Goal: Task Accomplishment & Management: Use online tool/utility

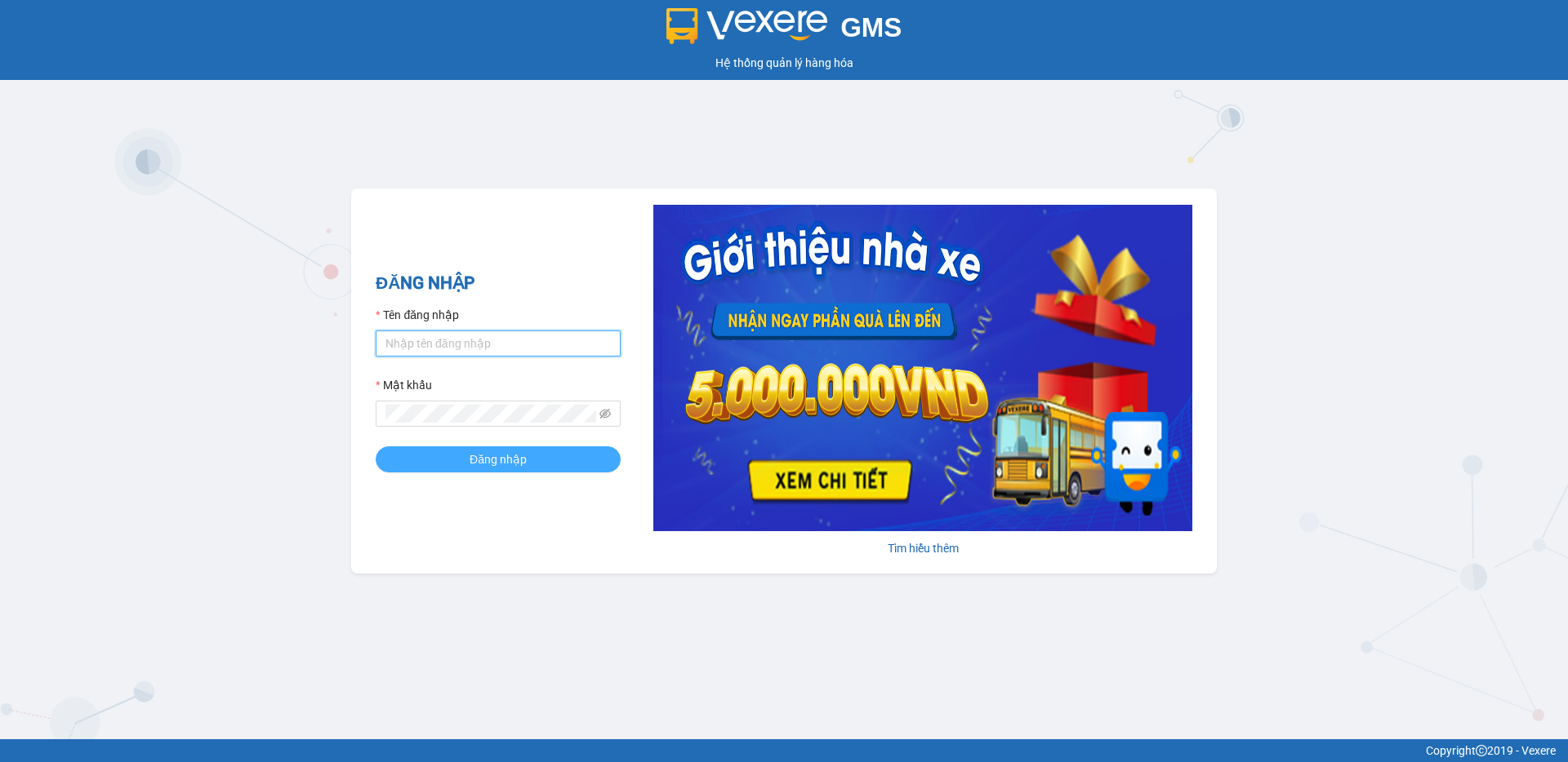
type input "[PERSON_NAME].binhminhbus"
click at [456, 462] on button "Đăng nhập" at bounding box center [498, 459] width 245 height 26
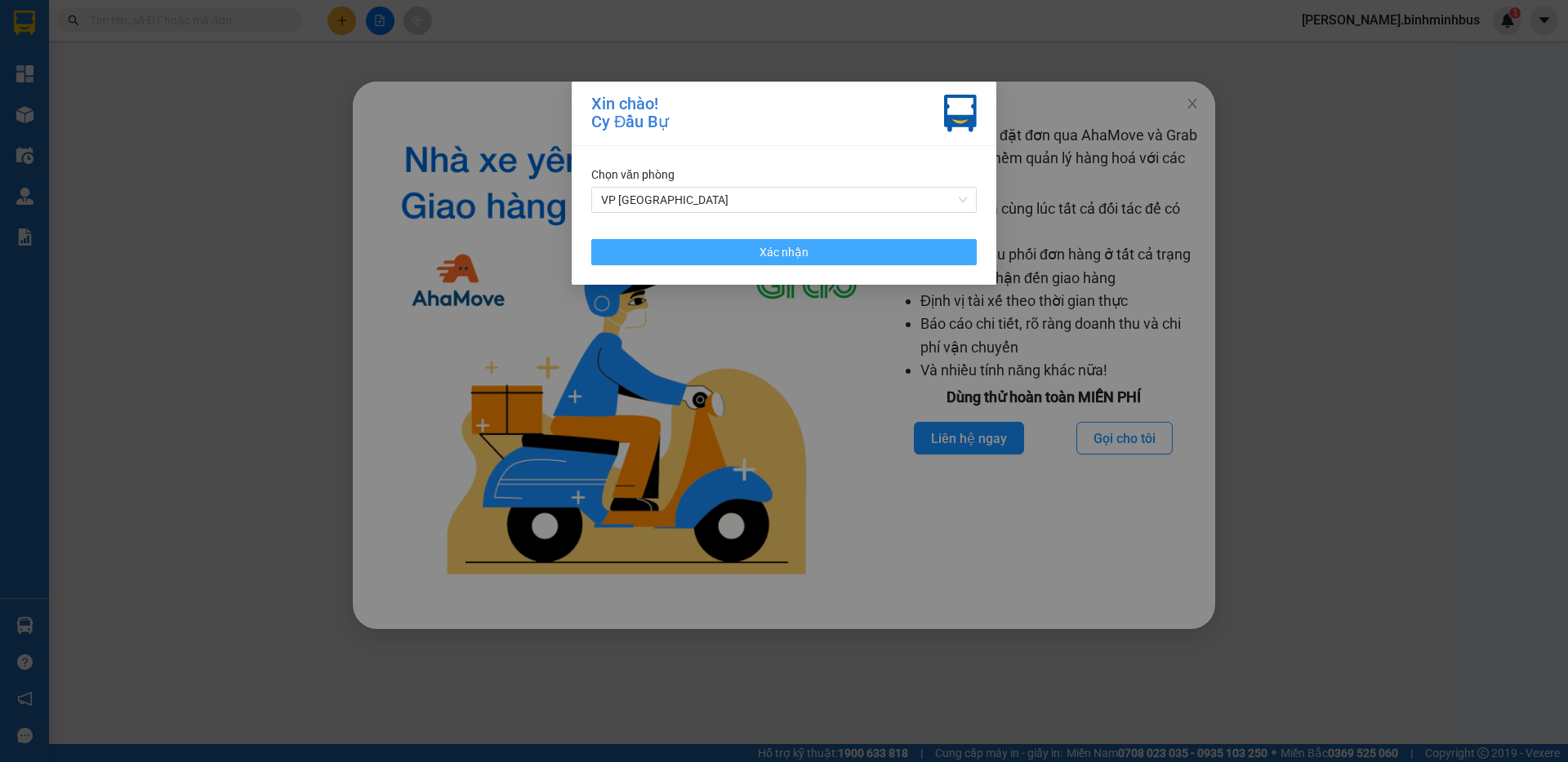
click at [818, 251] on button "Xác nhận" at bounding box center [783, 252] width 385 height 26
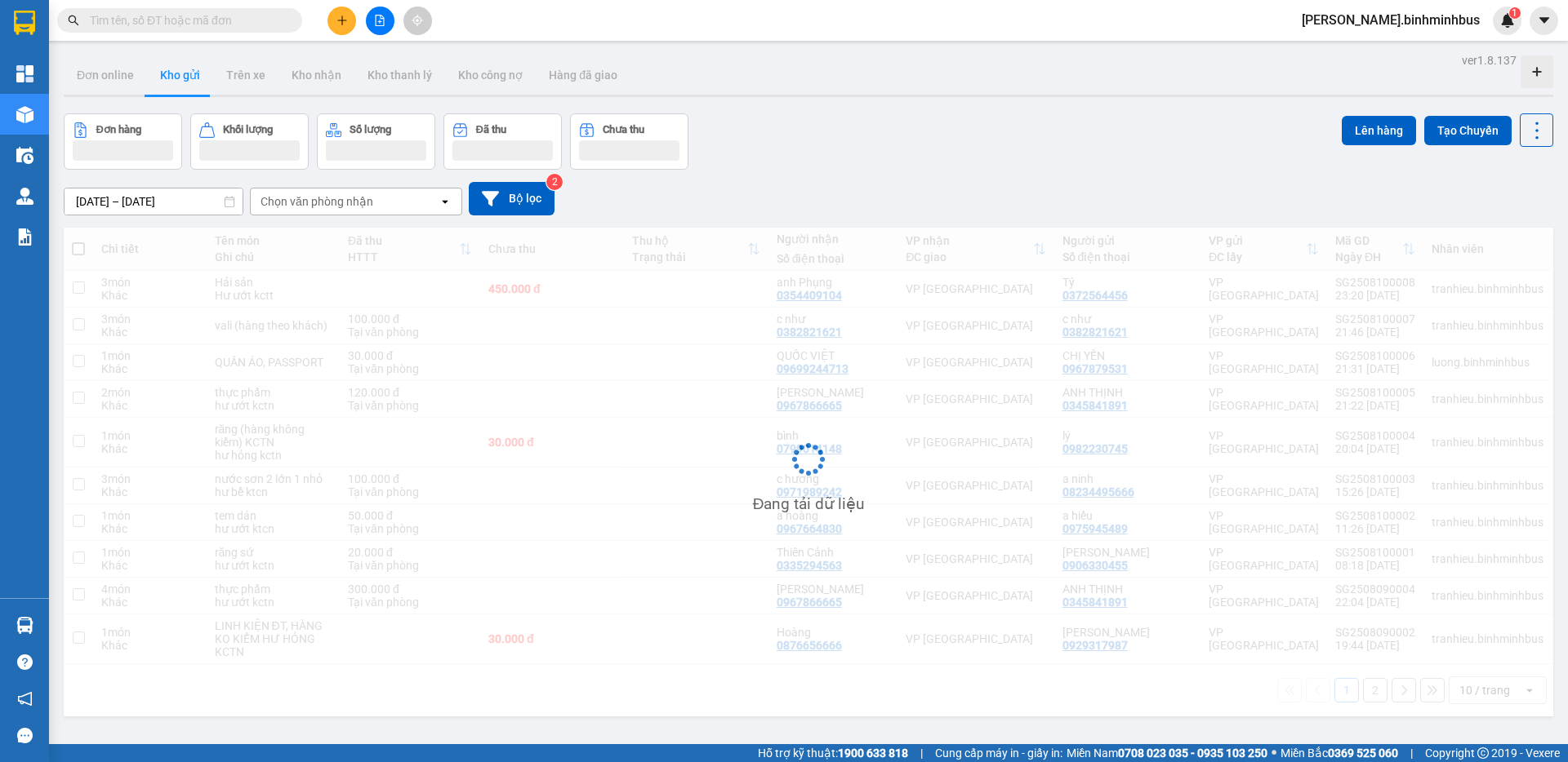
click at [140, 200] on input "[DATE] – [DATE]" at bounding box center [153, 201] width 178 height 26
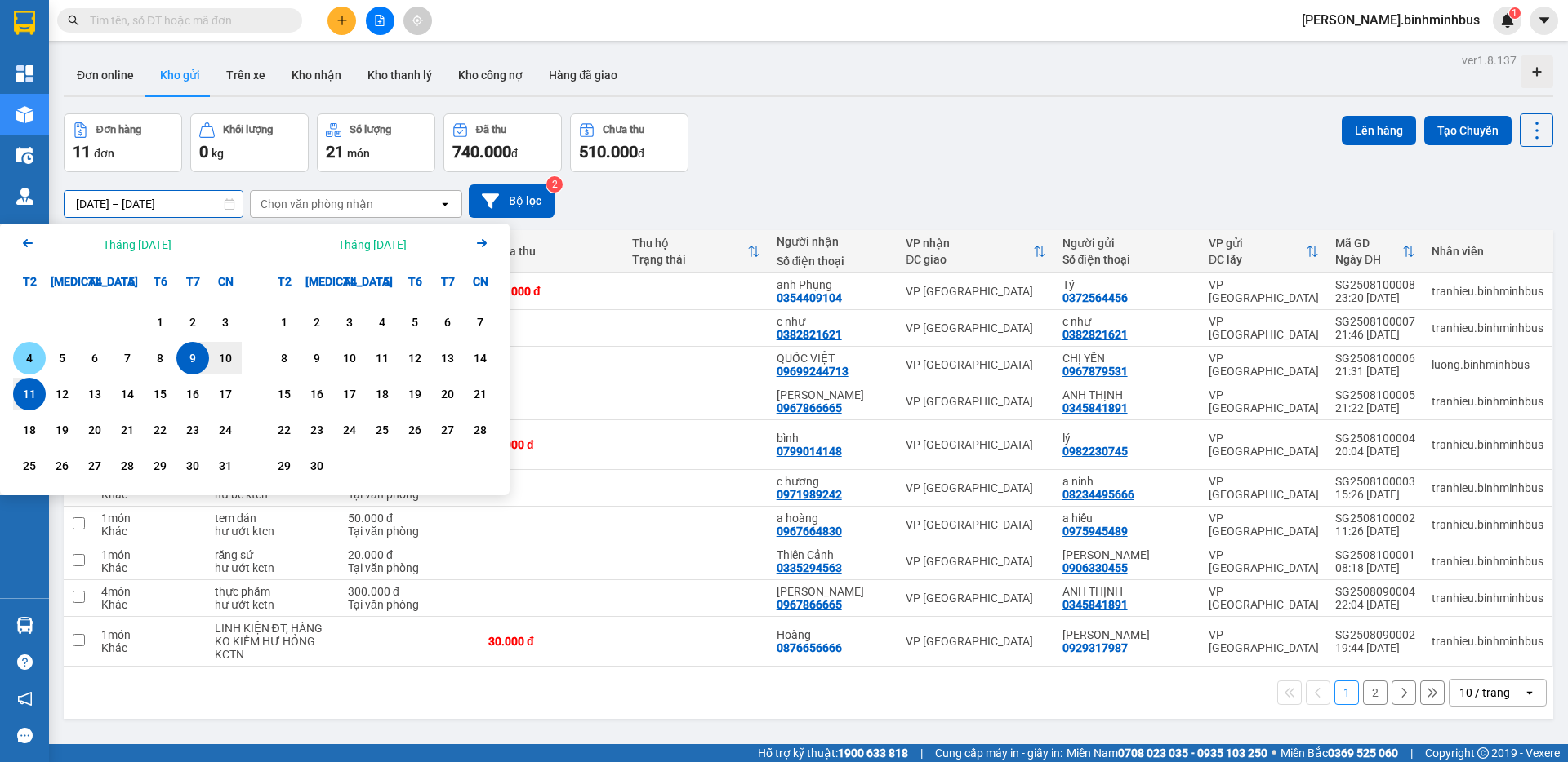
click at [20, 355] on div "4" at bounding box center [29, 358] width 23 height 20
click at [217, 359] on div "10" at bounding box center [225, 358] width 23 height 20
type input "04/08/2025 – 10/08/2025"
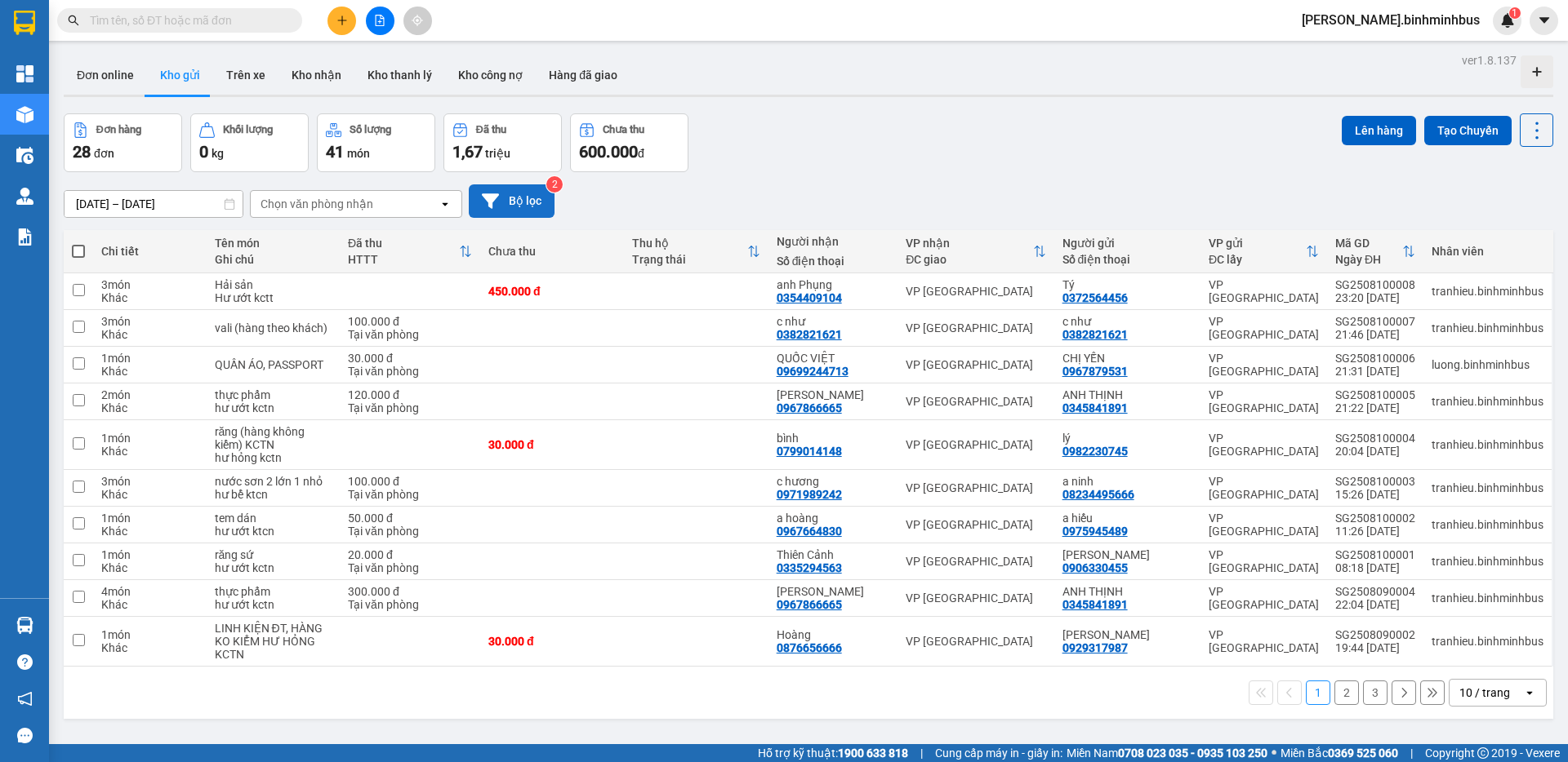
click at [513, 197] on button "Bộ lọc" at bounding box center [512, 201] width 86 height 34
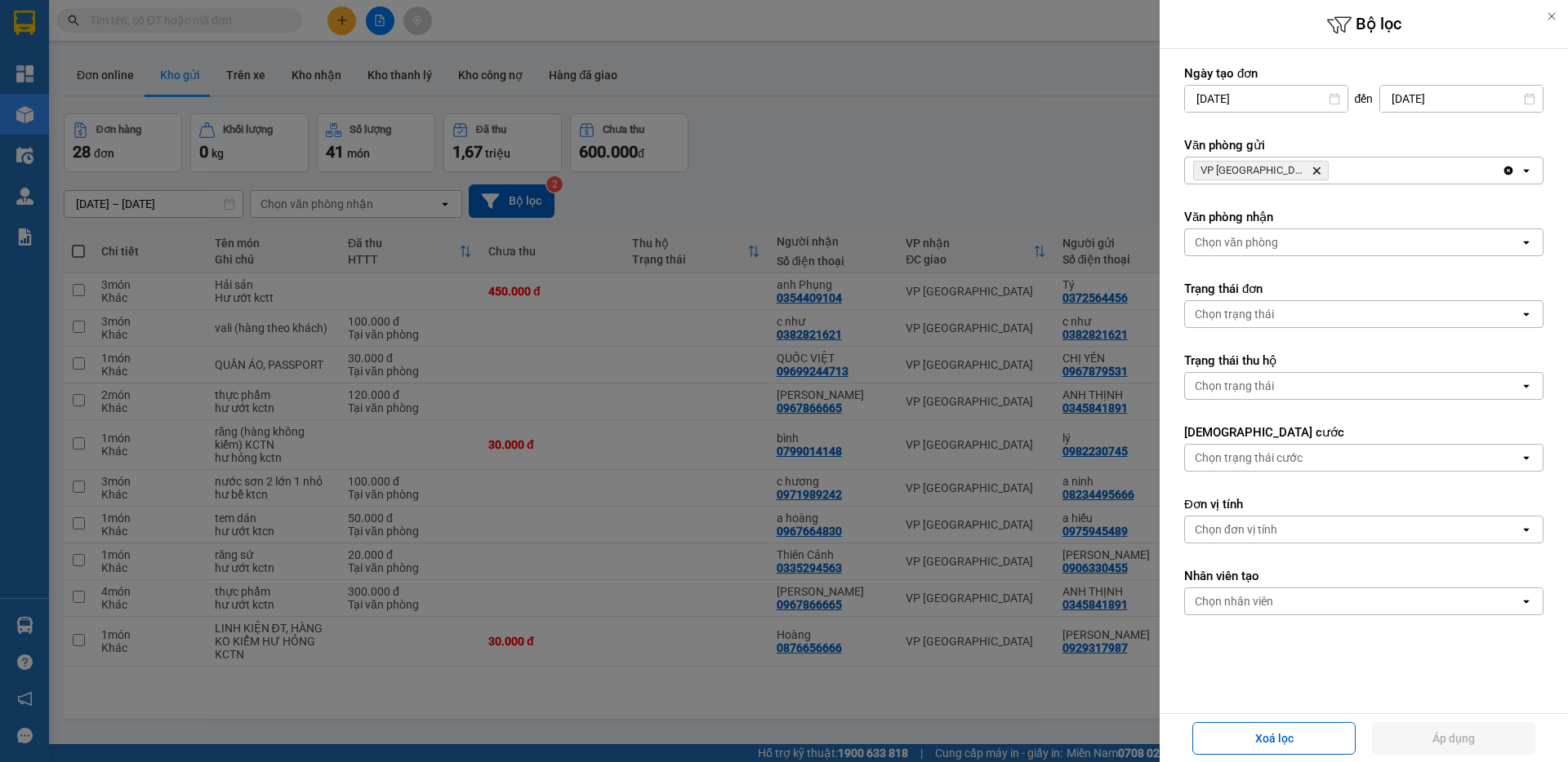
click at [1292, 456] on div "Chọn trạng thái cước" at bounding box center [1248, 457] width 108 height 16
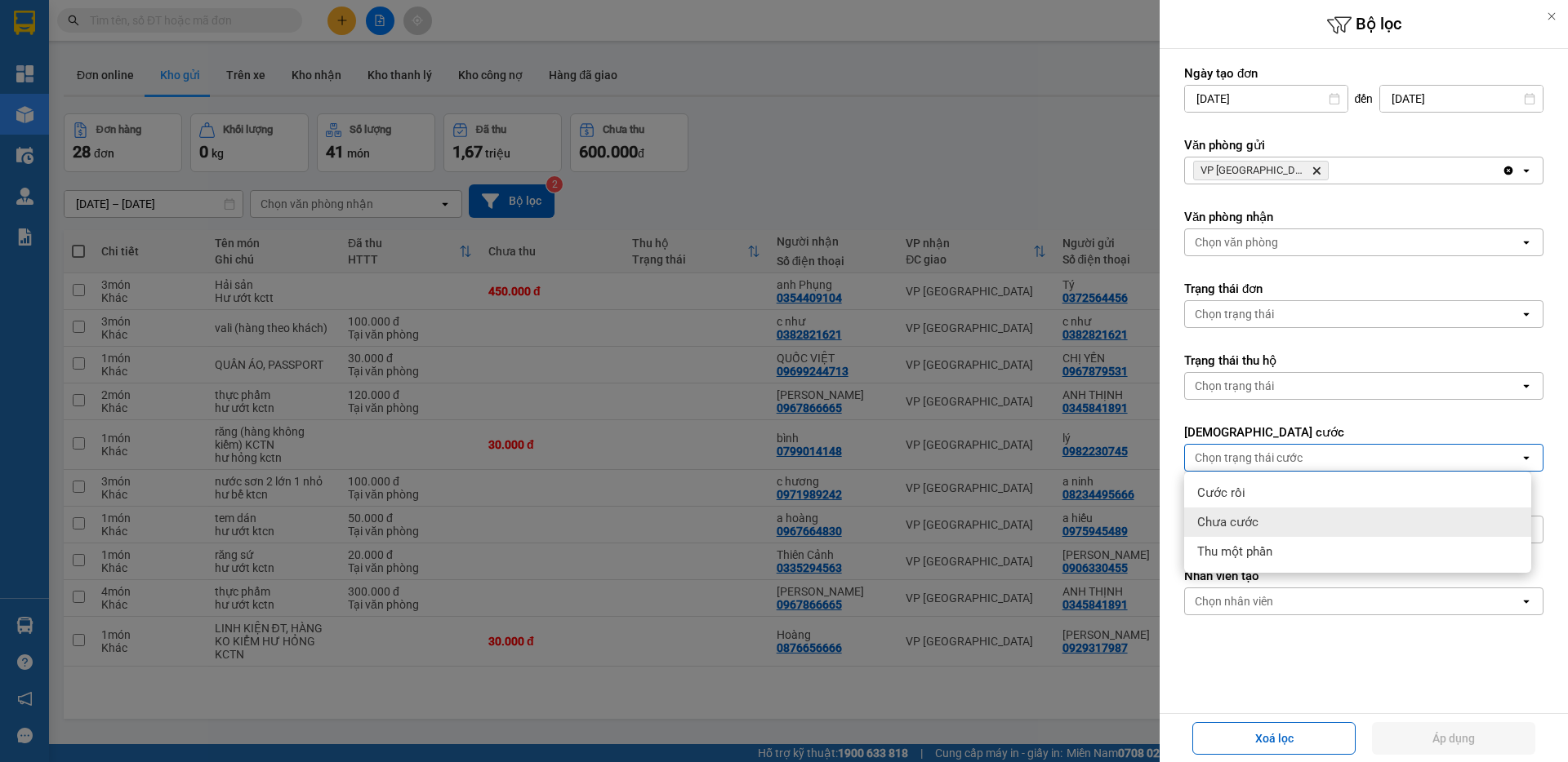
click at [1237, 523] on span "Chưa cước" at bounding box center [1227, 522] width 61 height 16
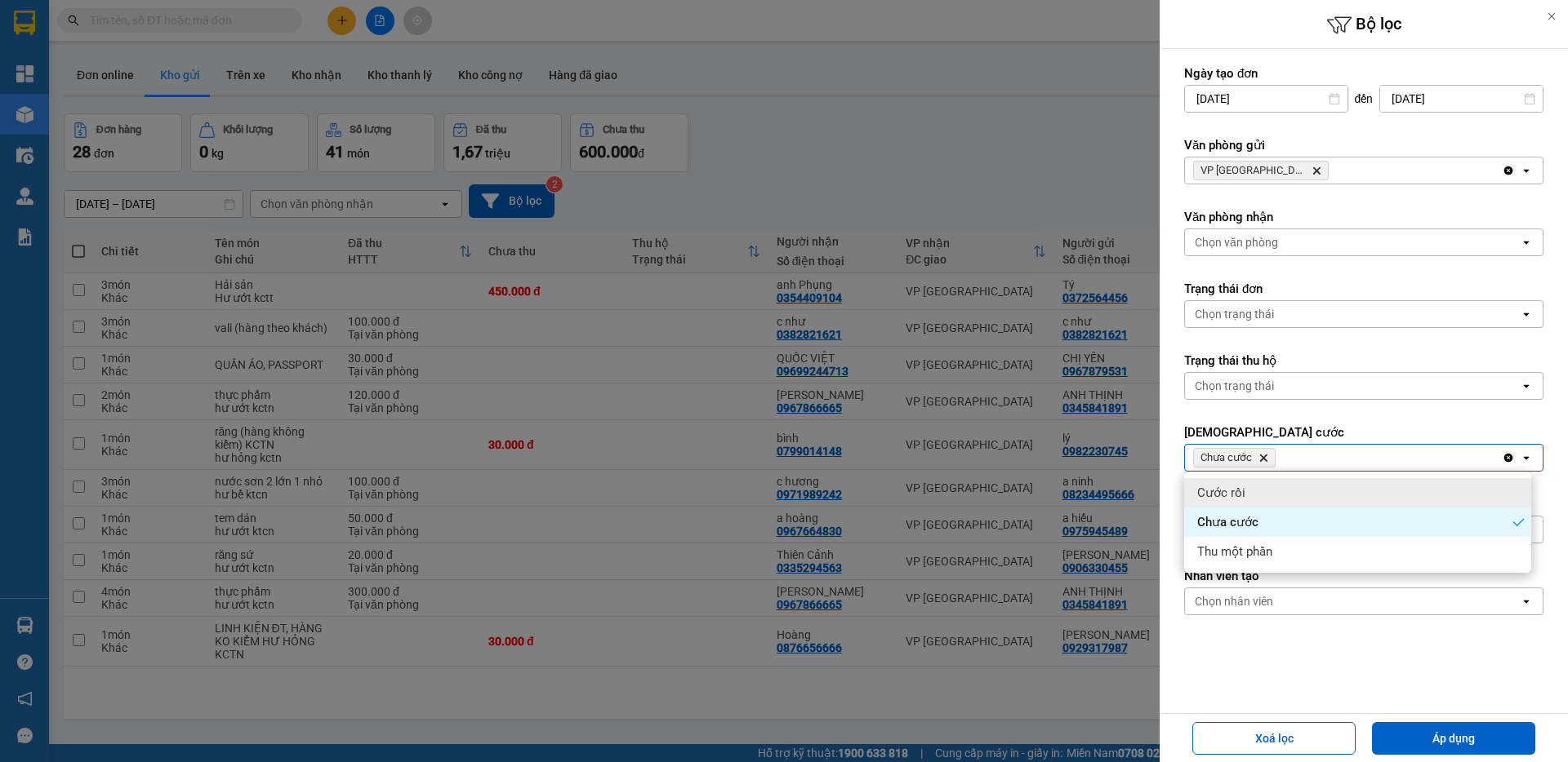
click at [1321, 416] on form "Ngày tạo đơn 04/08/2025 Press the down arrow key to interact with the calendar …" at bounding box center [1363, 389] width 359 height 647
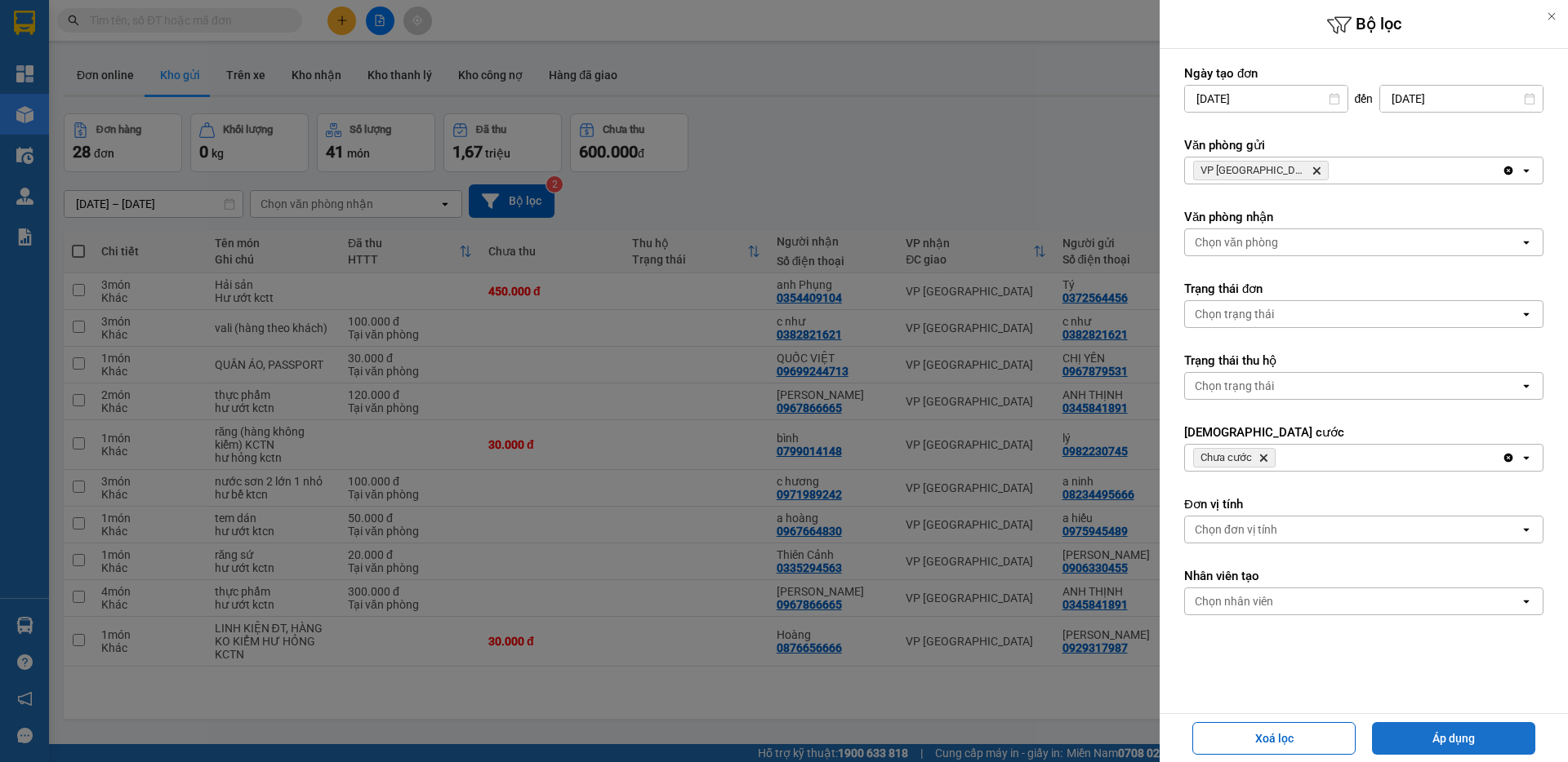
click at [1453, 741] on button "Áp dụng" at bounding box center [1453, 739] width 164 height 33
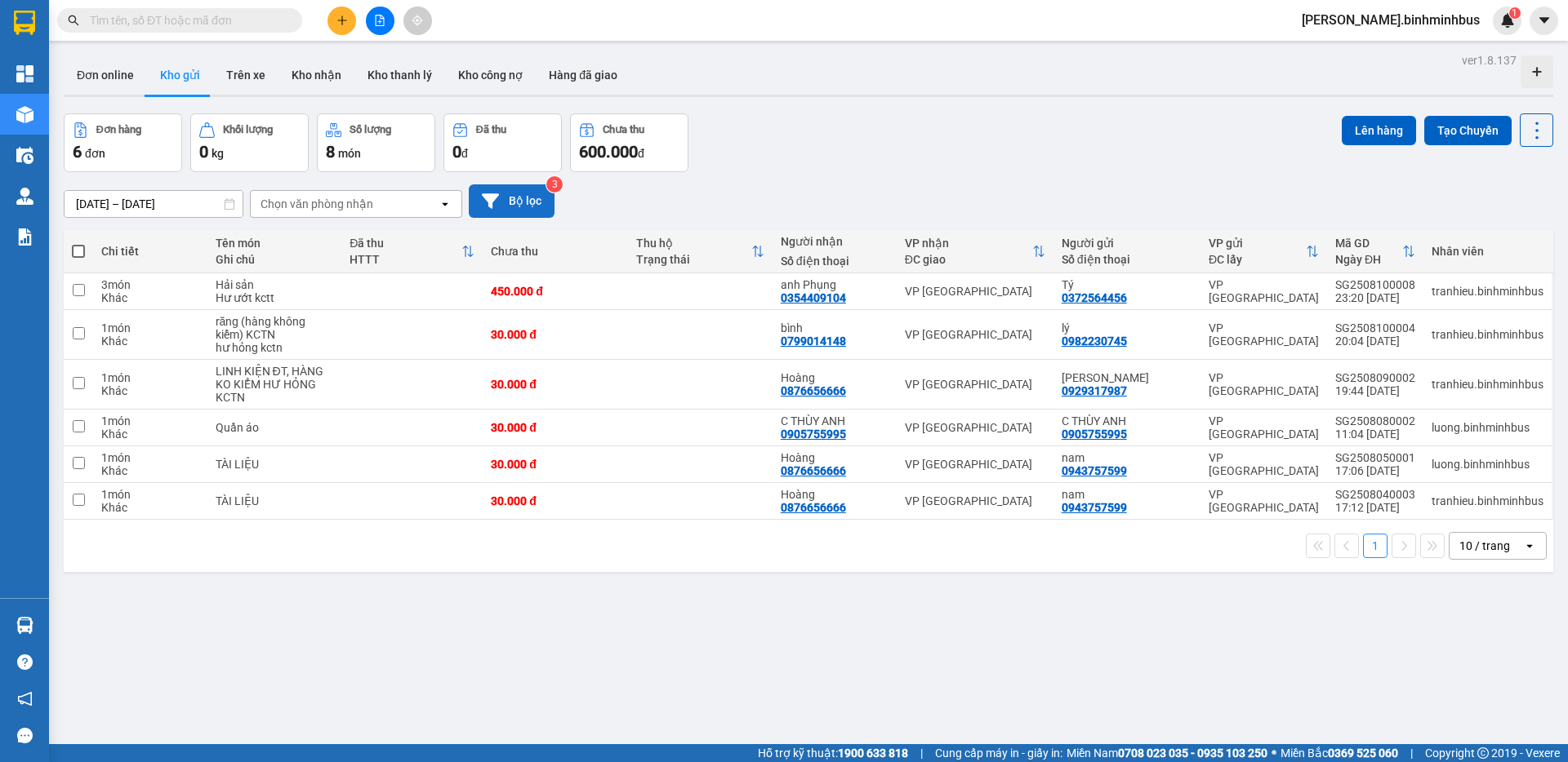
click at [501, 201] on button "Bộ lọc" at bounding box center [512, 201] width 86 height 34
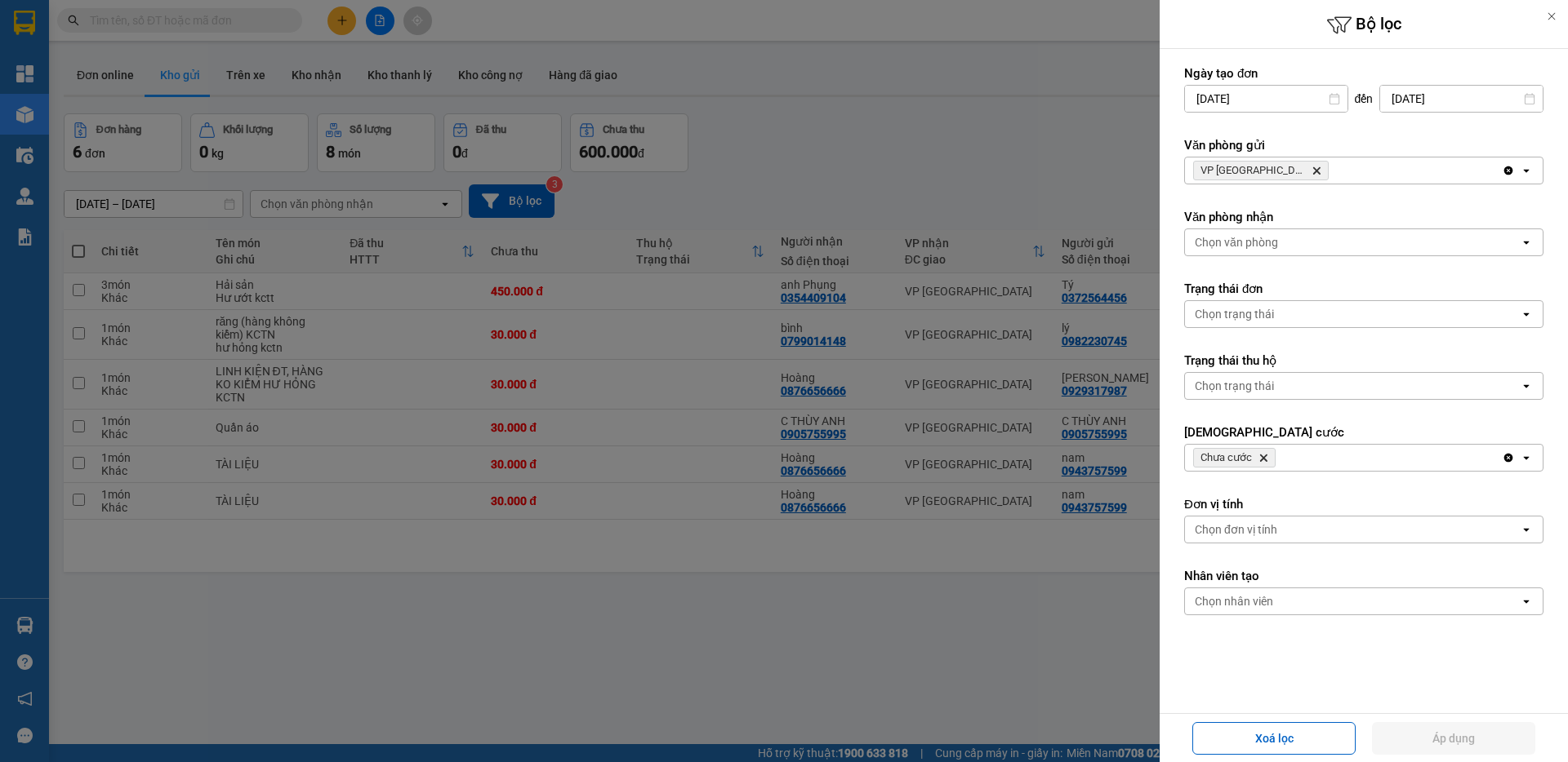
click at [1319, 169] on div "VP Sài Gòn Delete" at bounding box center [1343, 170] width 317 height 26
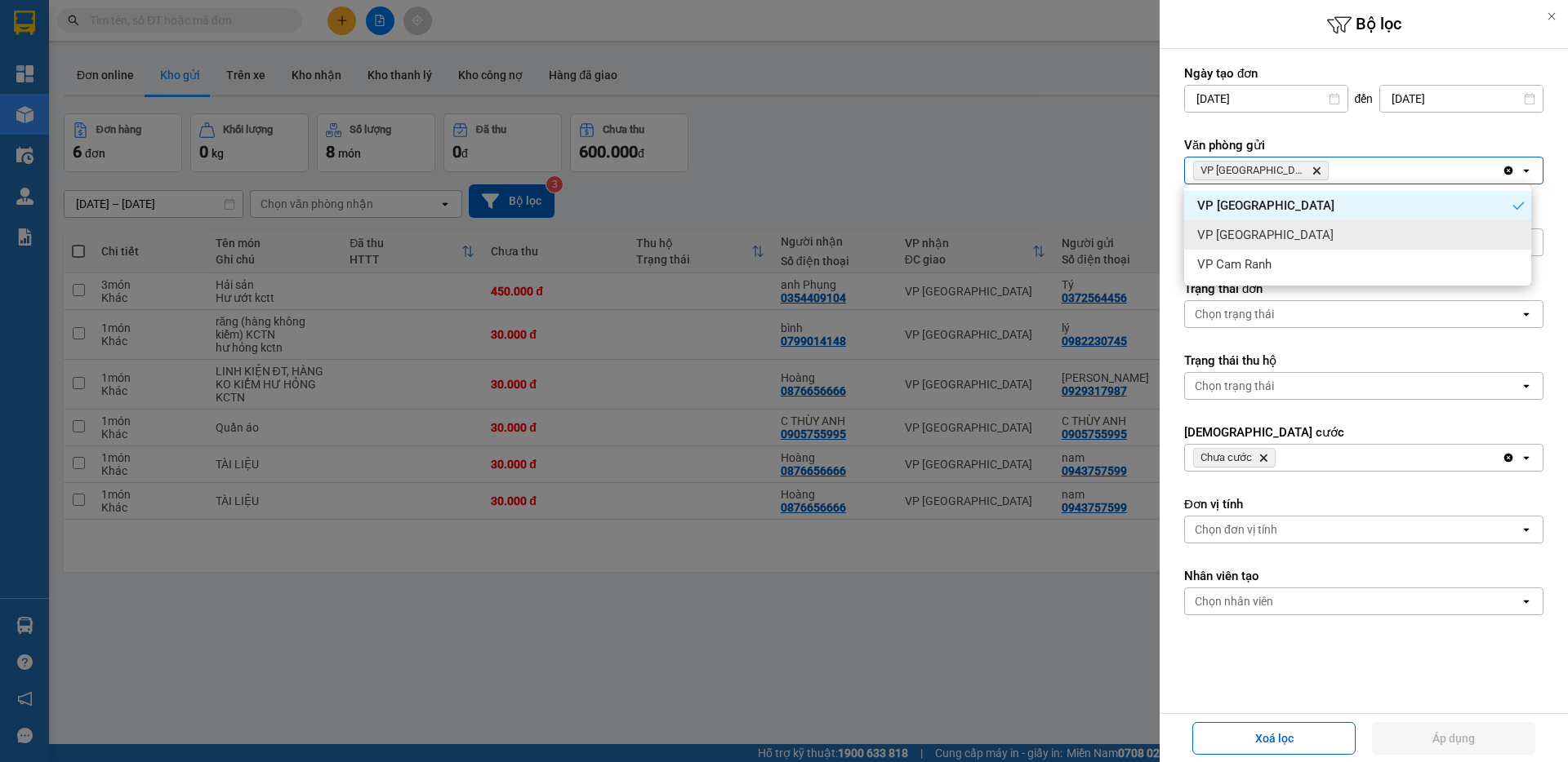
click at [1312, 246] on div "VP Nha Trang" at bounding box center [1357, 235] width 347 height 29
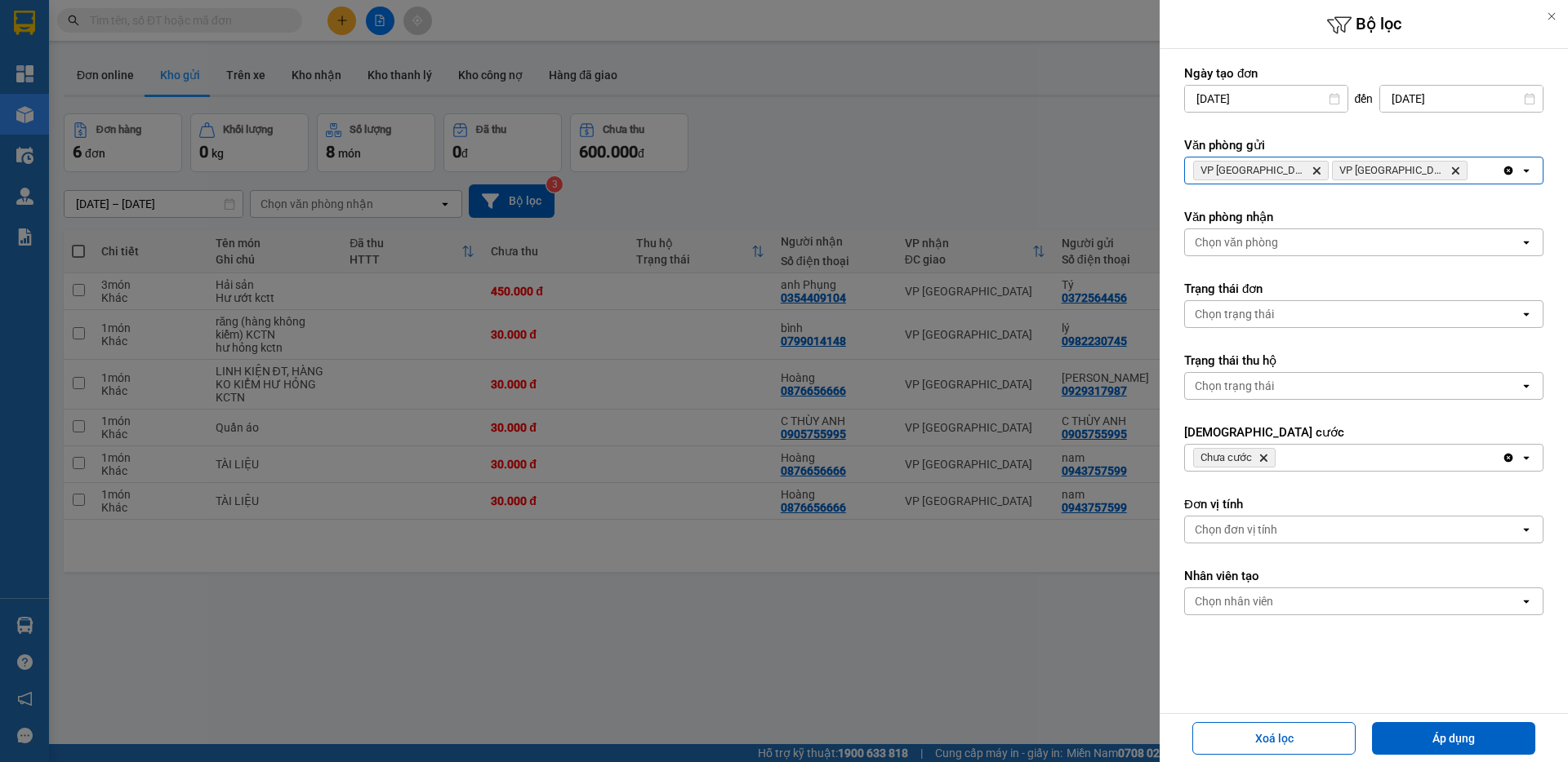
click at [1313, 173] on icon "VP Sài Gòn, close by backspace" at bounding box center [1316, 170] width 8 height 8
click at [1261, 455] on icon "Chưa cước, close by backspace" at bounding box center [1263, 458] width 8 height 8
click at [1260, 456] on div "Chọn trạng thái cước" at bounding box center [1248, 457] width 108 height 16
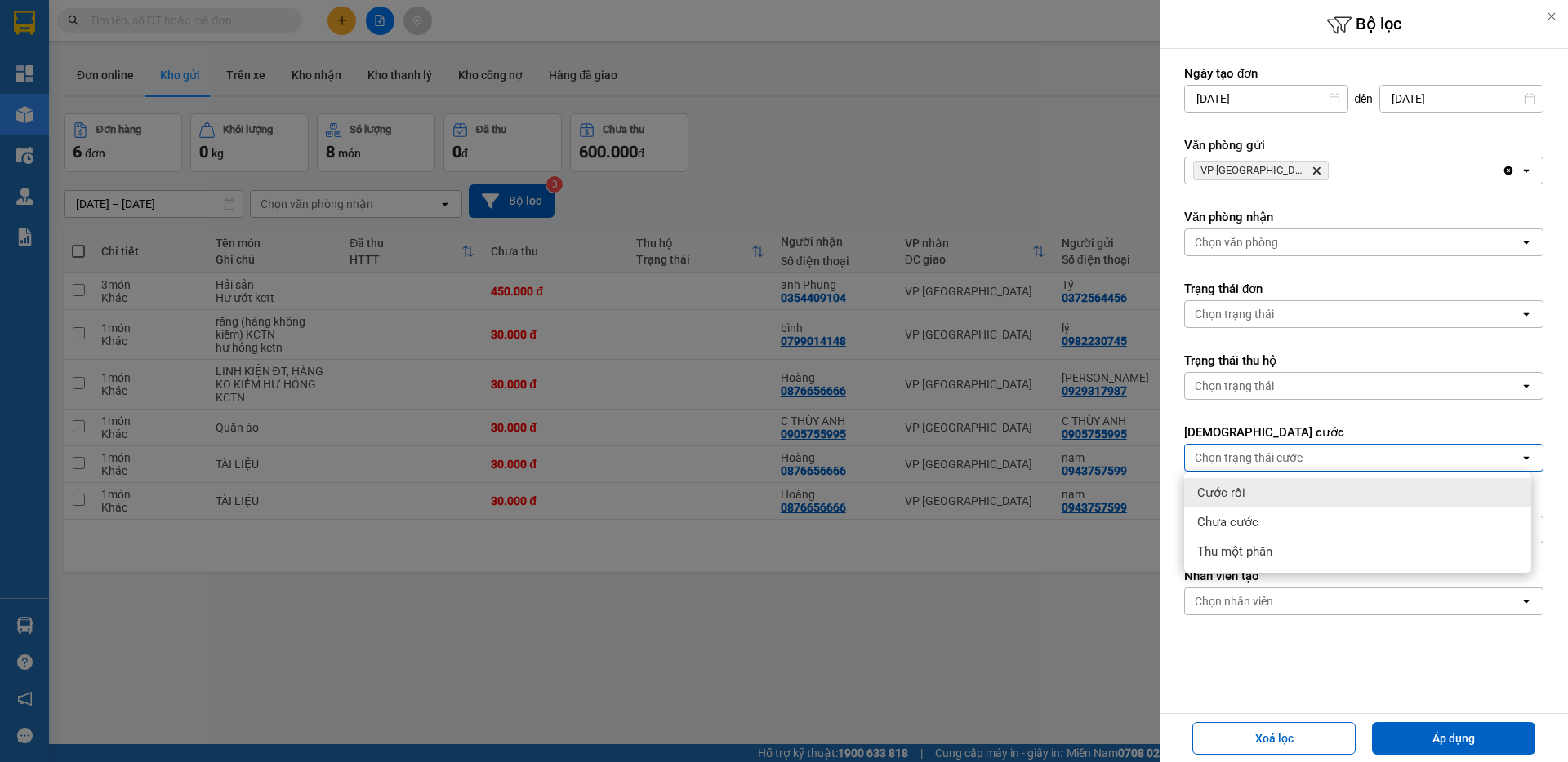
click at [1270, 495] on div "Cước rồi" at bounding box center [1357, 493] width 347 height 29
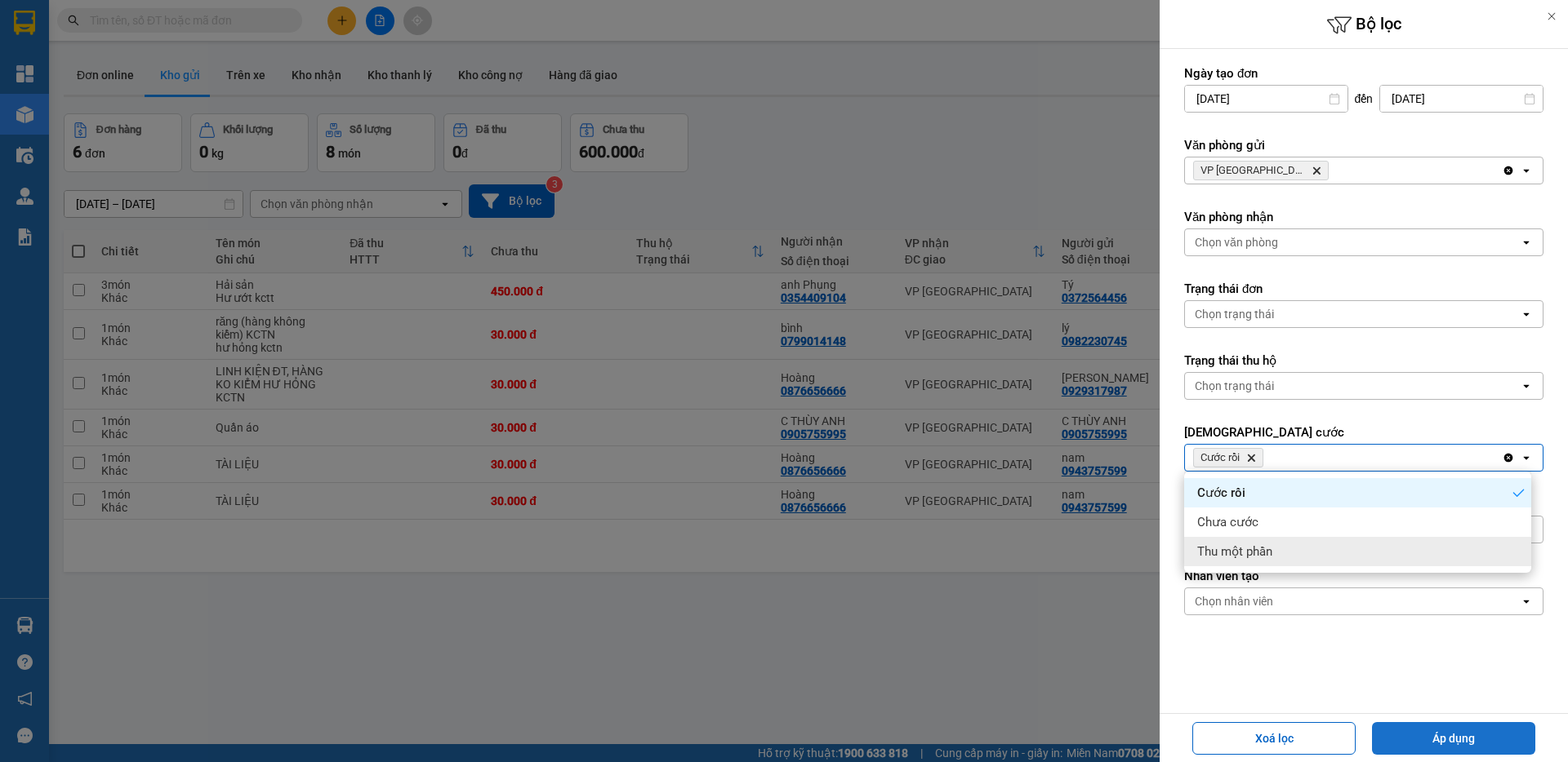
click at [1440, 741] on button "Áp dụng" at bounding box center [1453, 739] width 164 height 33
